Goal: Use online tool/utility

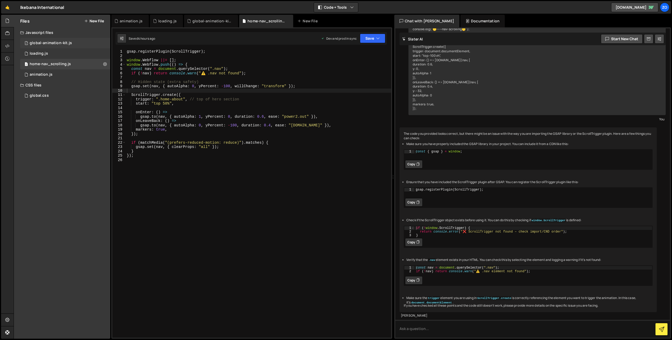
click at [69, 46] on div "1 global-animation-kit.js 0" at bounding box center [65, 43] width 90 height 11
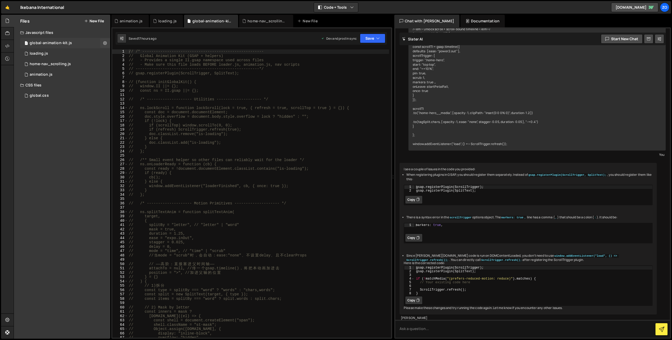
scroll to position [413, 0]
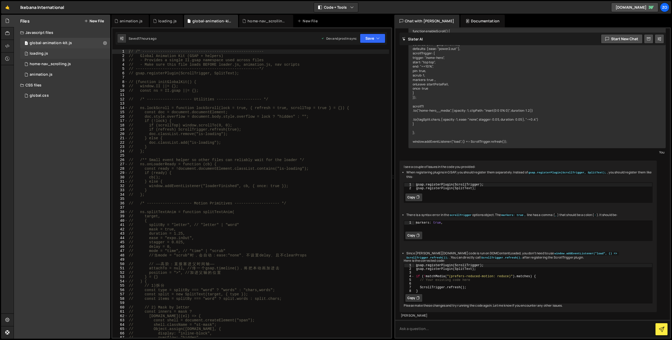
click at [59, 55] on div "1 loading.js 0" at bounding box center [65, 53] width 90 height 11
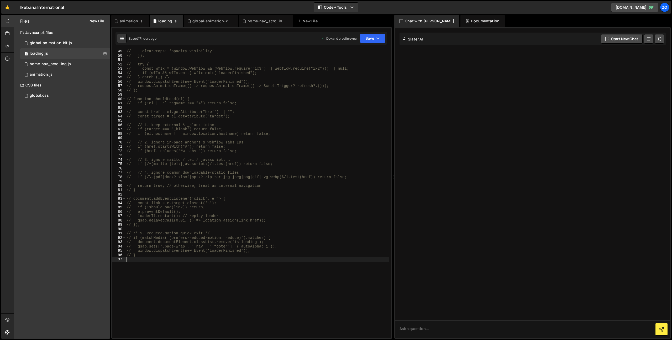
click at [303, 282] on div "// clearProps: 'opacity,visibility' // }); // try { // const wfIx = (window.Web…" at bounding box center [258, 197] width 264 height 297
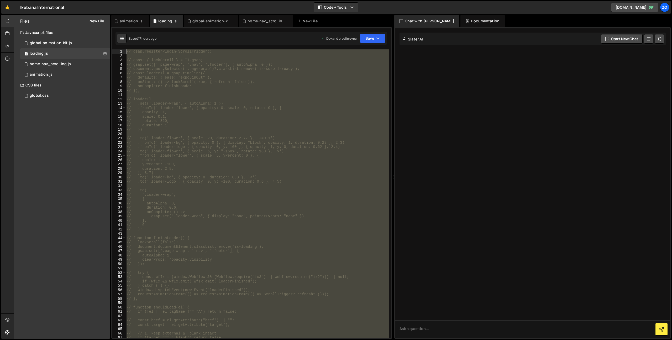
drag, startPoint x: 160, startPoint y: 264, endPoint x: 127, endPoint y: 52, distance: 215.4
click at [127, 52] on div "// gsap.registerPlugin(ScrollTrigger); // const { lockScroll } = II.gsap; // gs…" at bounding box center [258, 197] width 264 height 297
type textarea "gsap.registerPlugin(ScrollTrigger);"
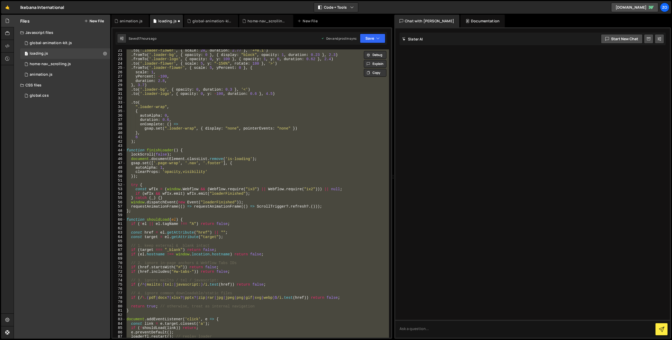
scroll to position [90, 0]
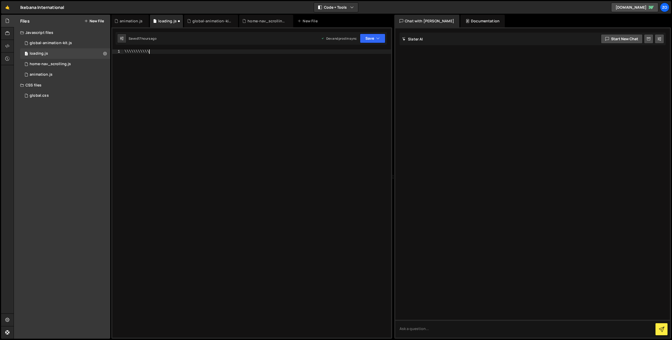
type textarea "\\\\\\\\\\\\"
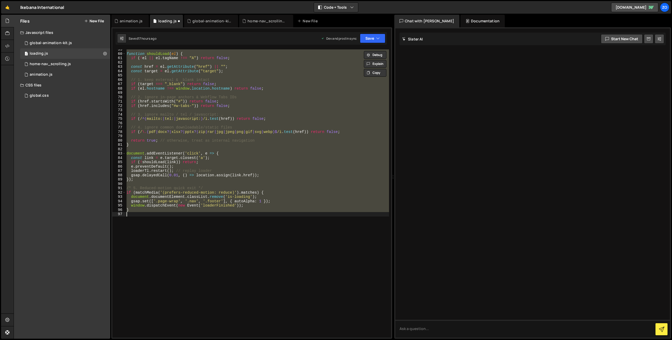
scroll to position [253, 0]
type textarea "}"
click at [190, 223] on div "function shouldLoad ( el ) { if ( ! el || el . tagName !== "A" ) return false ;…" at bounding box center [258, 193] width 264 height 288
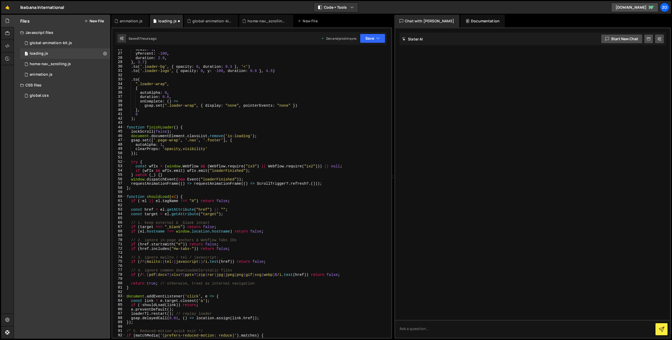
scroll to position [111, 0]
click at [315, 197] on div "scale : 1 , yPercent : - 100 , duration : 2.8 , } , 3.7 ) . to ( '.loader-bg' ,…" at bounding box center [258, 195] width 264 height 297
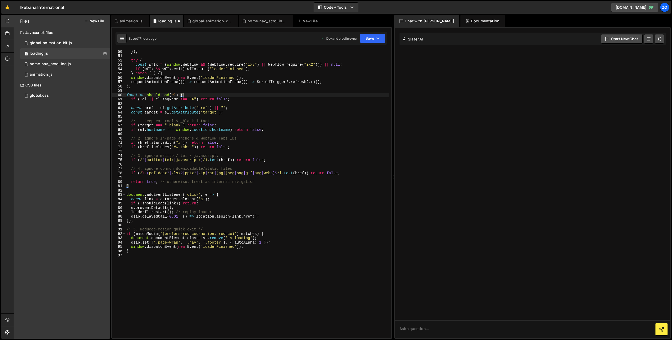
scroll to position [212, 0]
drag, startPoint x: 298, startPoint y: 195, endPoint x: 298, endPoint y: 189, distance: 5.5
click at [298, 193] on div "clearProps : 'opacity,visibility' }) ; try { const wfIx = ( window . Webflow &&…" at bounding box center [258, 193] width 264 height 297
type textarea "document.addEventListener('click', e => {"
